Goal: Information Seeking & Learning: Learn about a topic

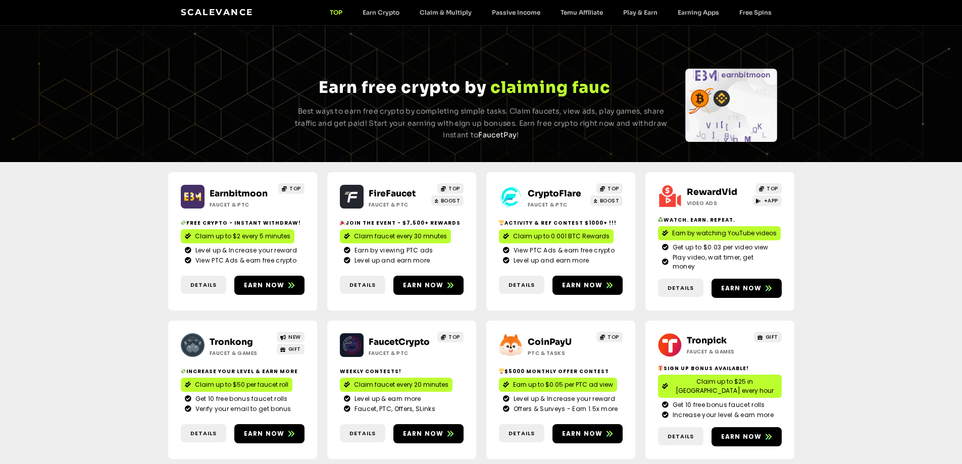
scroll to position [50, 0]
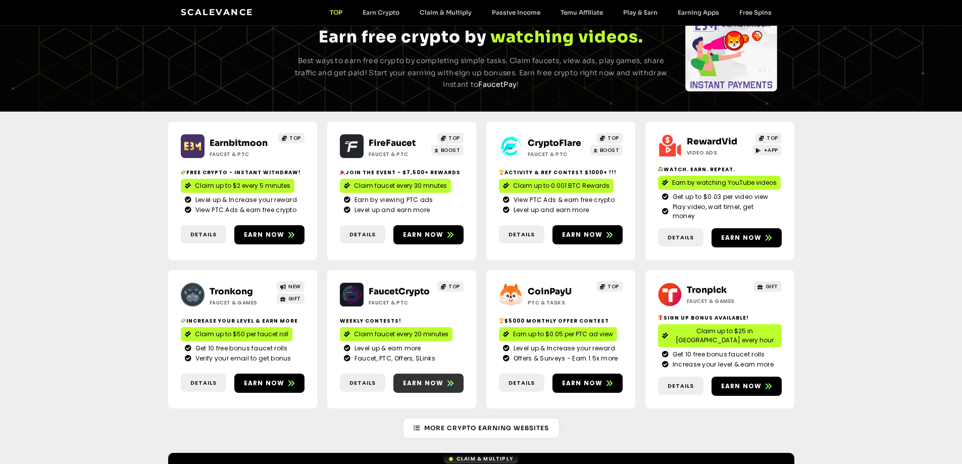
click at [420, 379] on span "Earn now" at bounding box center [423, 383] width 41 height 9
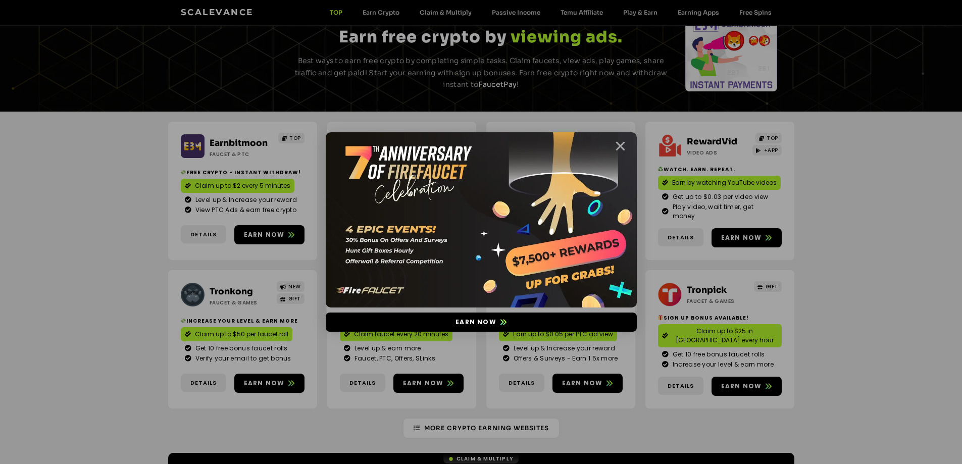
click at [622, 142] on icon "Close" at bounding box center [620, 146] width 13 height 13
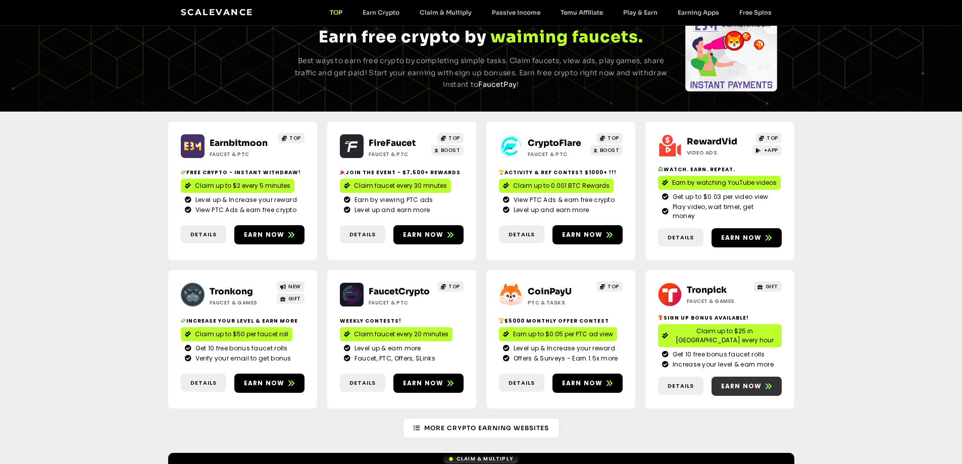
click at [745, 382] on span "Earn now" at bounding box center [741, 386] width 41 height 9
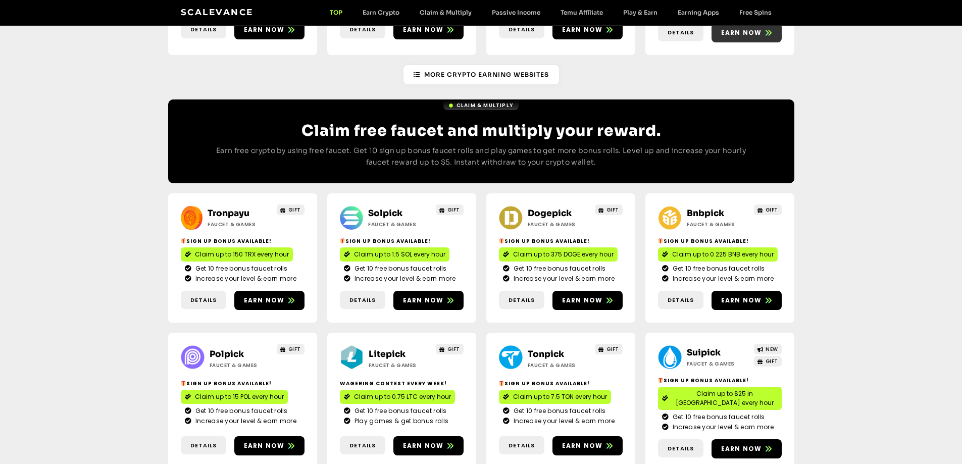
scroll to position [454, 0]
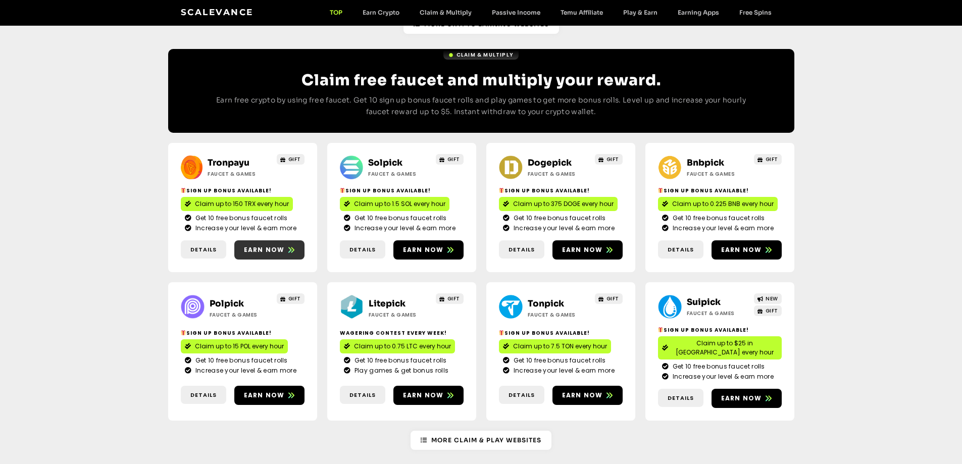
click at [281, 245] on span "Earn now" at bounding box center [264, 249] width 41 height 9
click at [263, 245] on span "Earn now" at bounding box center [264, 249] width 41 height 9
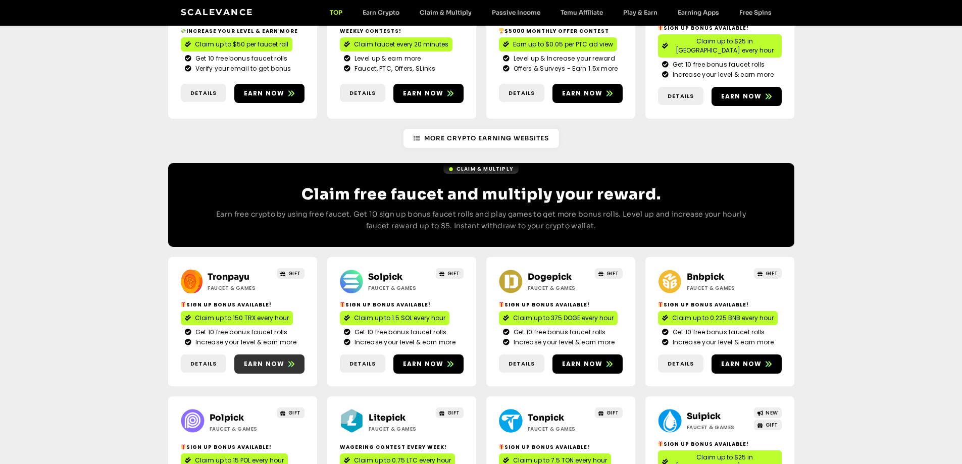
scroll to position [404, 0]
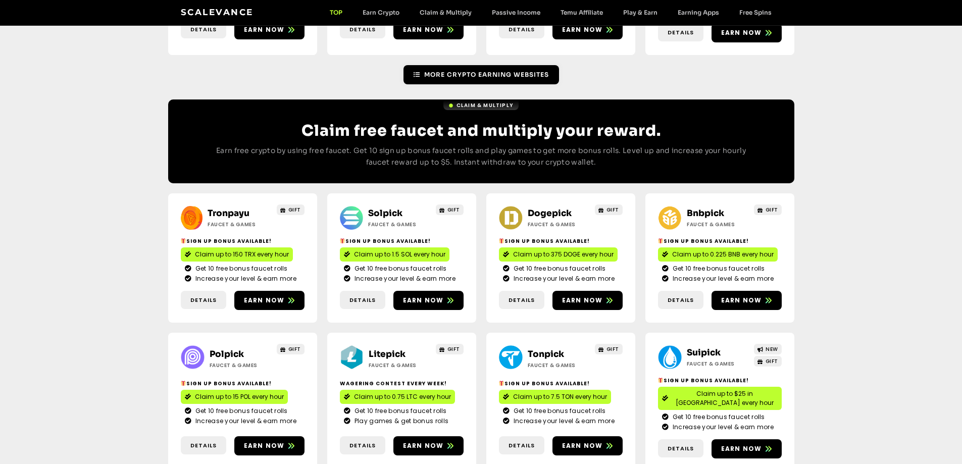
click at [517, 65] on link "More Crypto Earning Websites" at bounding box center [481, 74] width 156 height 19
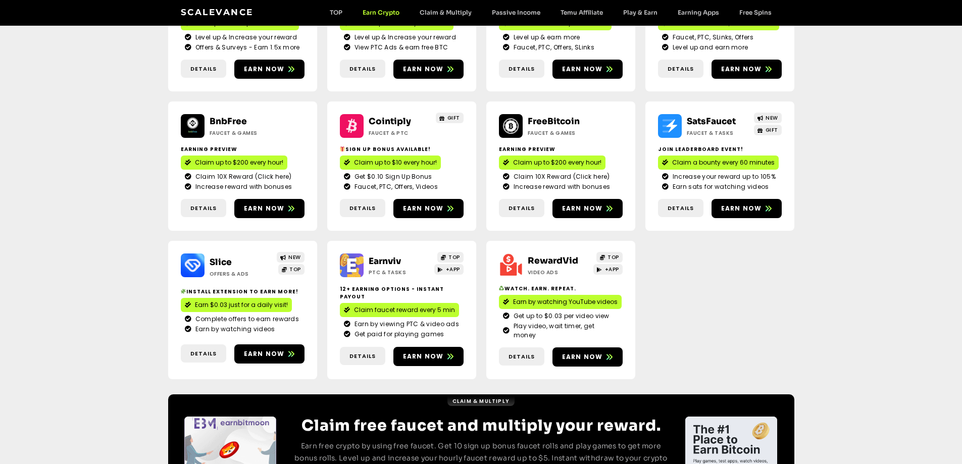
scroll to position [202, 0]
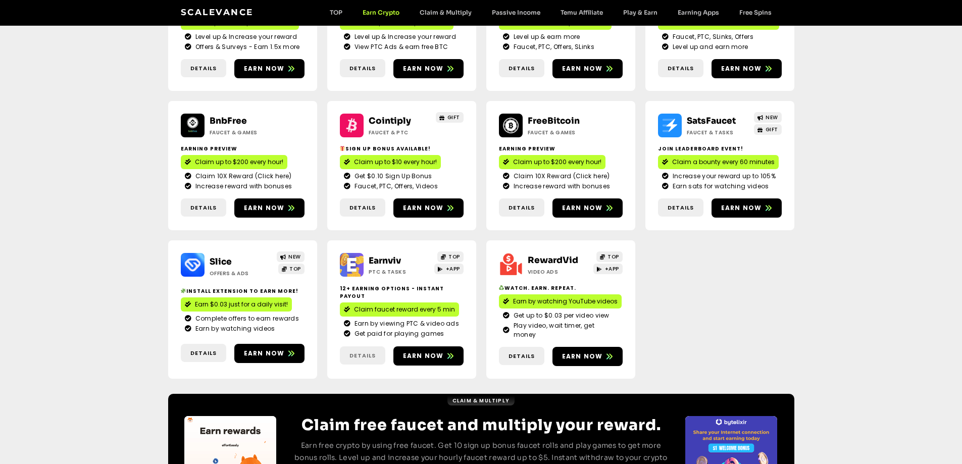
click at [361, 351] on span "Details" at bounding box center [362, 355] width 26 height 9
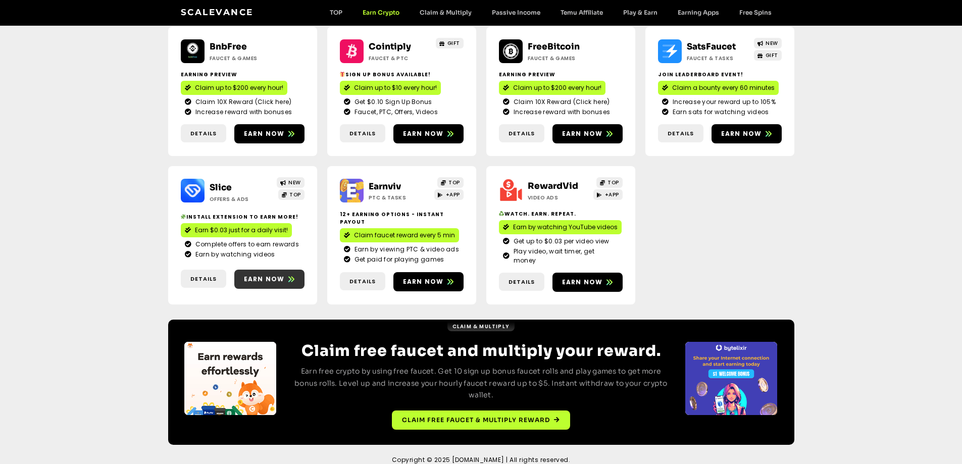
scroll to position [278, 0]
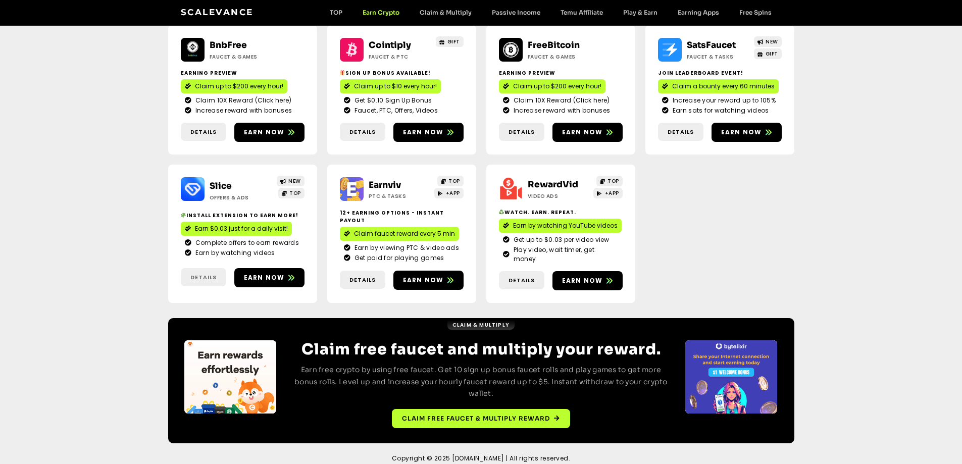
click at [200, 273] on span "Details" at bounding box center [203, 277] width 26 height 9
click at [352, 276] on span "Details" at bounding box center [362, 280] width 26 height 9
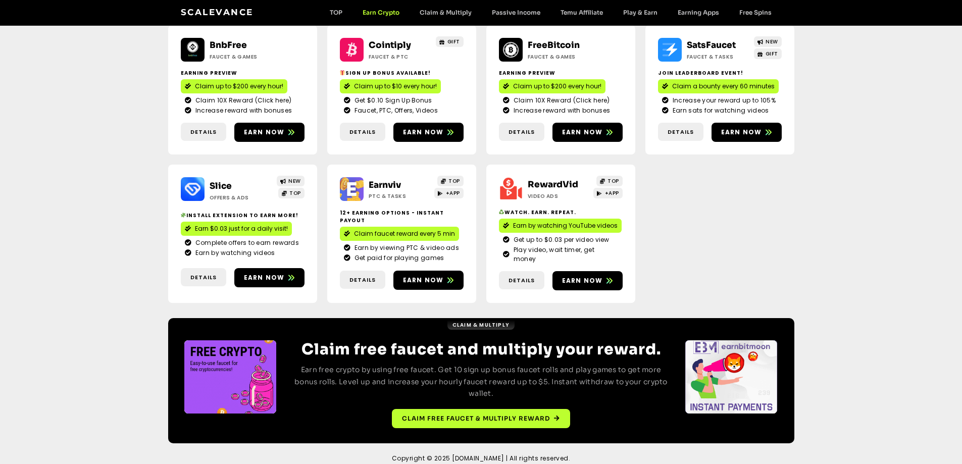
click at [1, 231] on div "CoinPayU ptc & Tasks TOP $5000 Monthly Offer contest Earn up to $0.05 per PTC a…" at bounding box center [481, 97] width 962 height 442
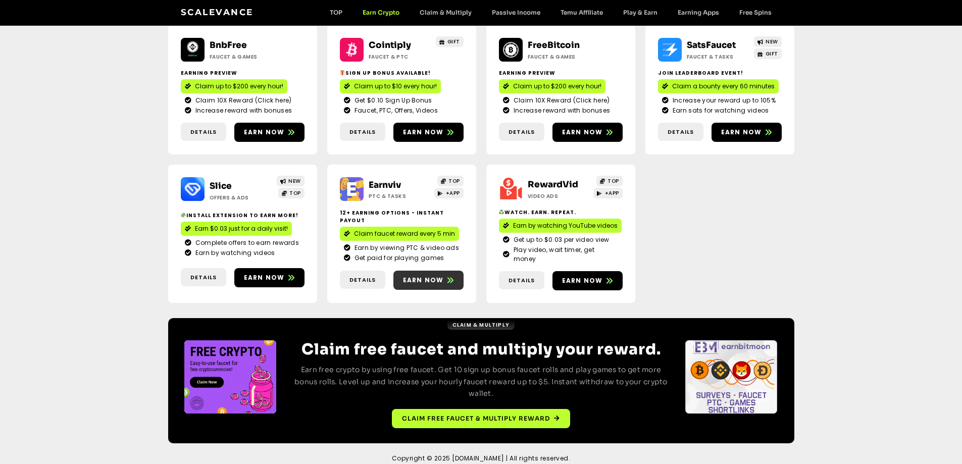
click at [426, 271] on link "Earn now" at bounding box center [428, 280] width 70 height 19
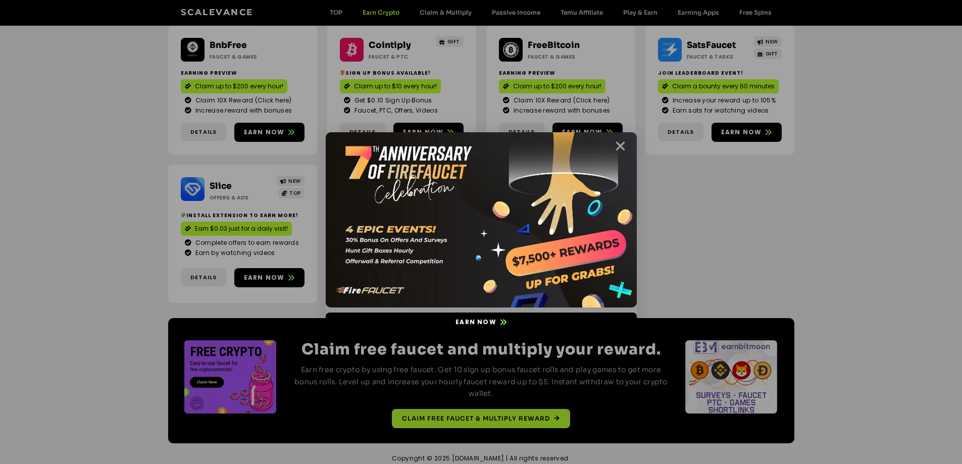
click at [620, 145] on icon "Close" at bounding box center [620, 146] width 13 height 13
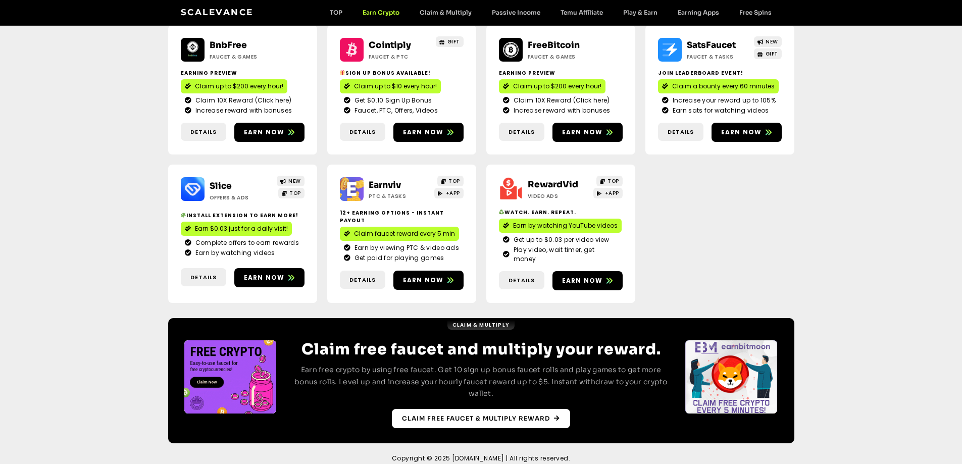
click at [463, 414] on span "Claim free faucet & multiply reward" at bounding box center [476, 418] width 148 height 9
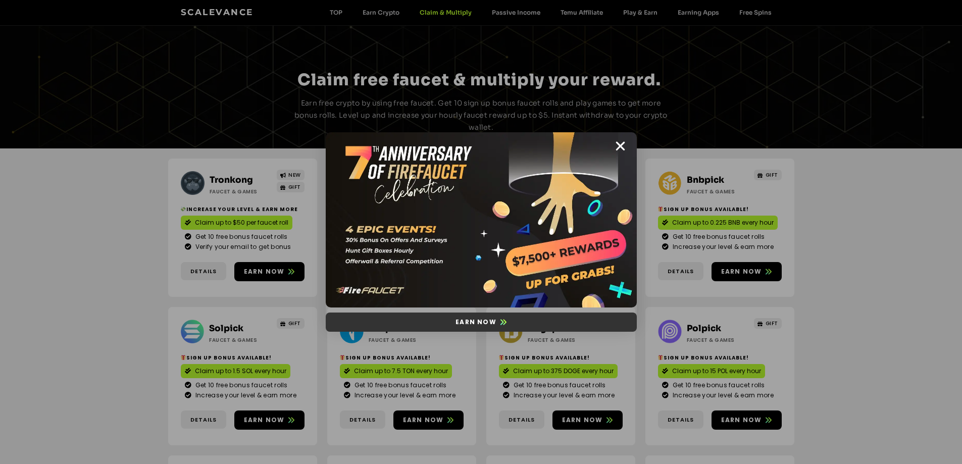
click at [494, 323] on span "Earn now" at bounding box center [475, 322] width 41 height 9
click at [618, 142] on icon "Close" at bounding box center [620, 146] width 13 height 13
